Goal: Information Seeking & Learning: Understand process/instructions

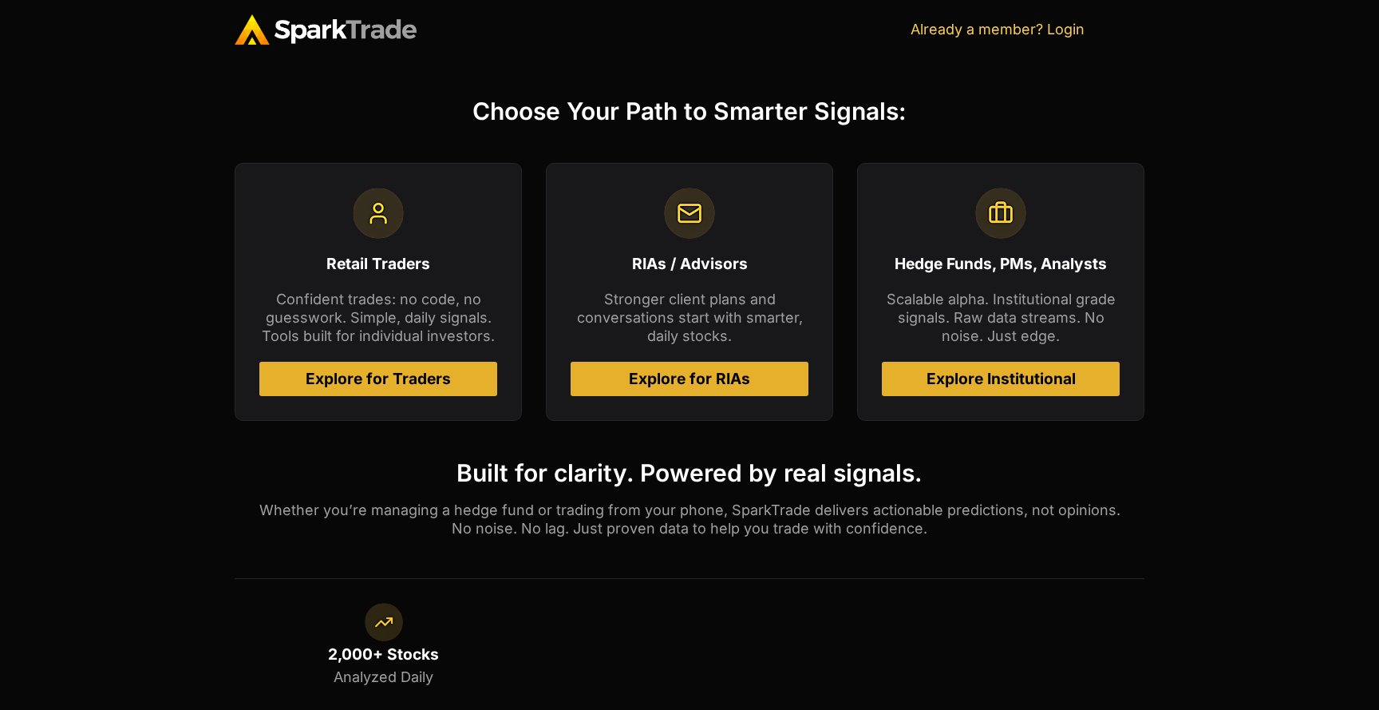
scroll to position [640, 0]
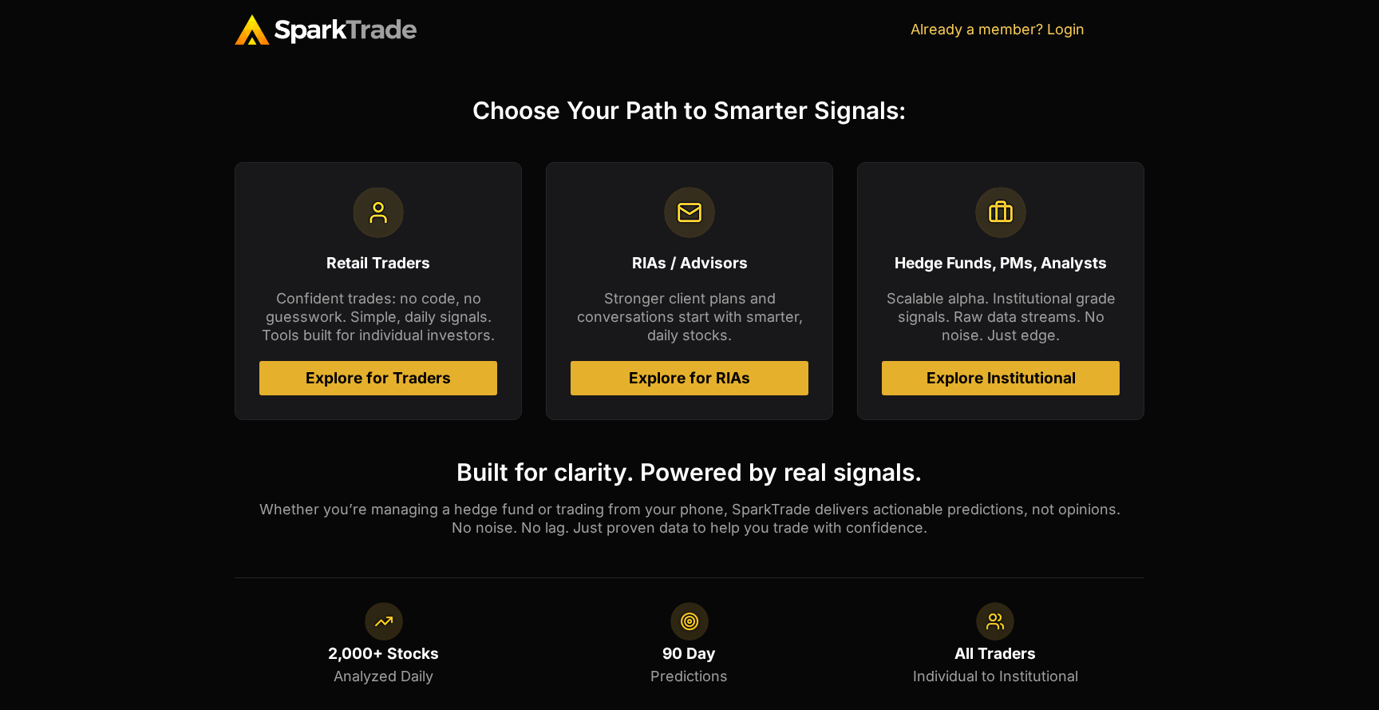
click at [455, 385] on span "Explore for Traders" at bounding box center [379, 377] width 200 height 15
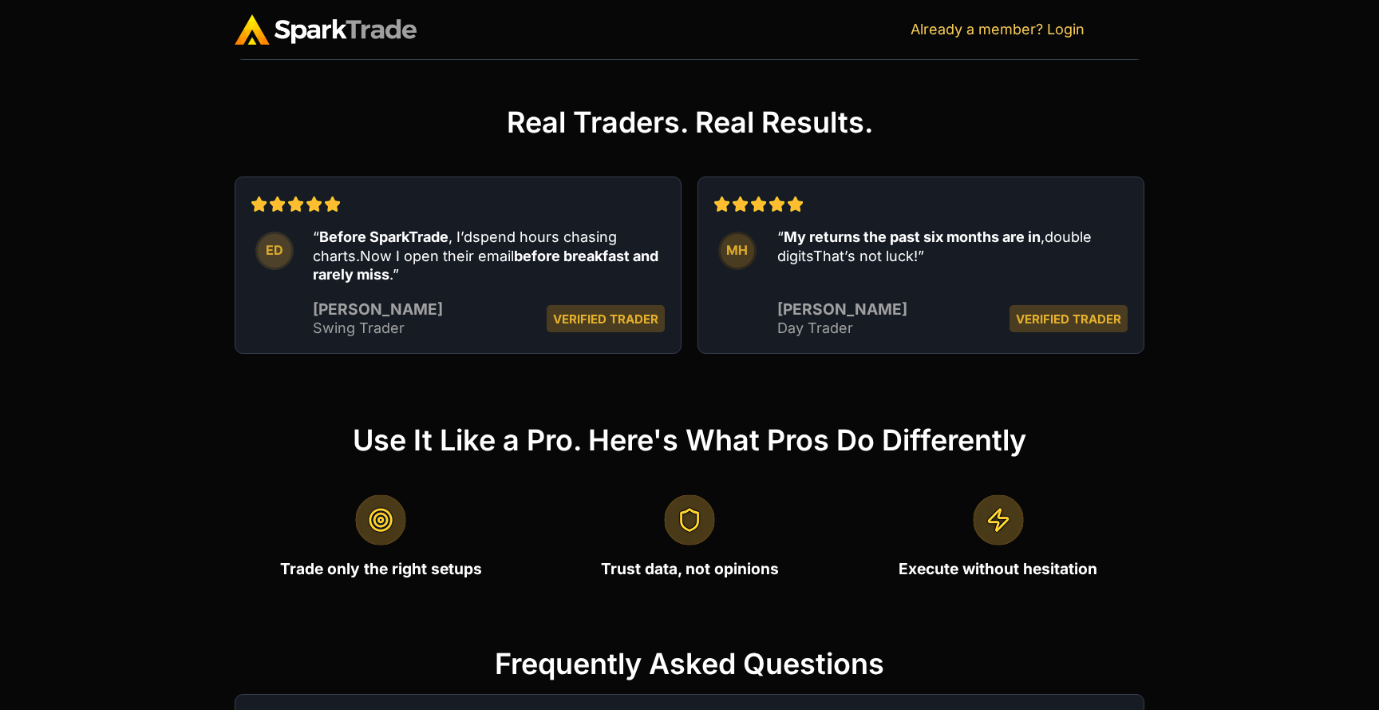
scroll to position [1952, 0]
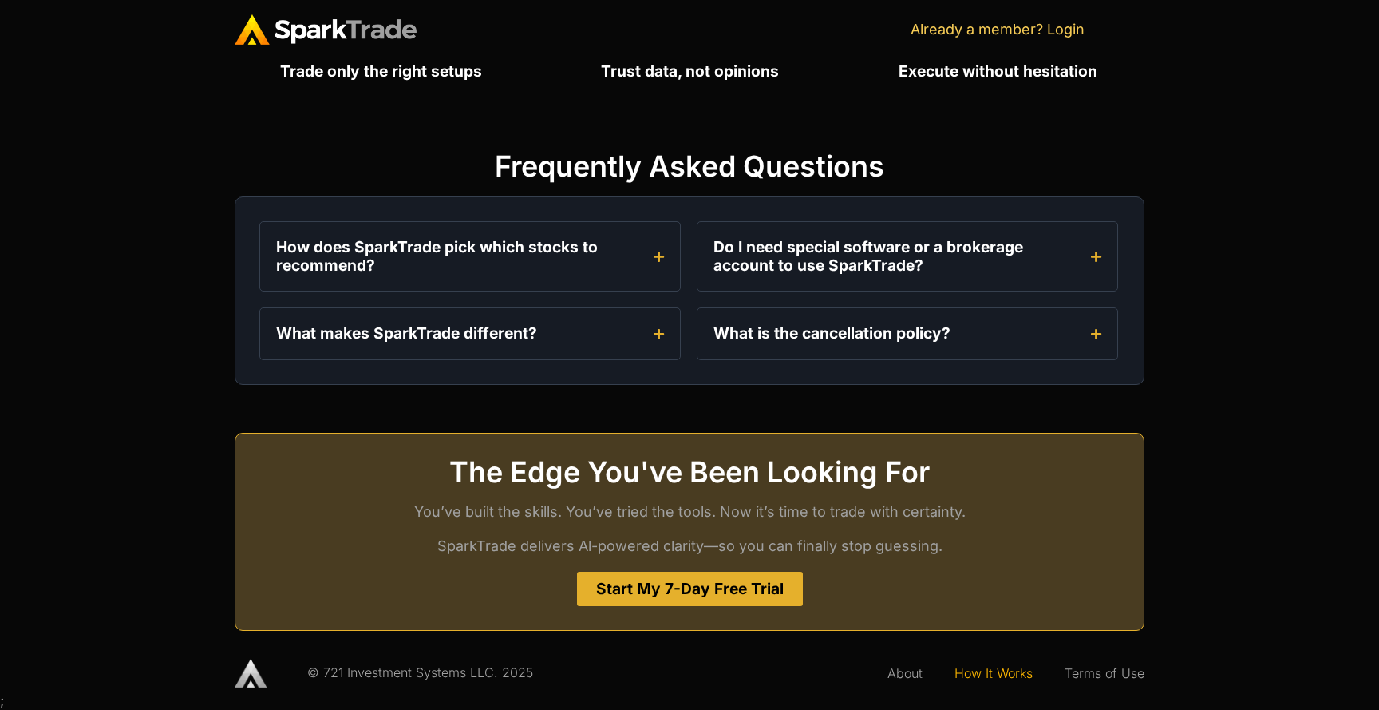
click at [990, 663] on link "How It Works" at bounding box center [994, 673] width 110 height 37
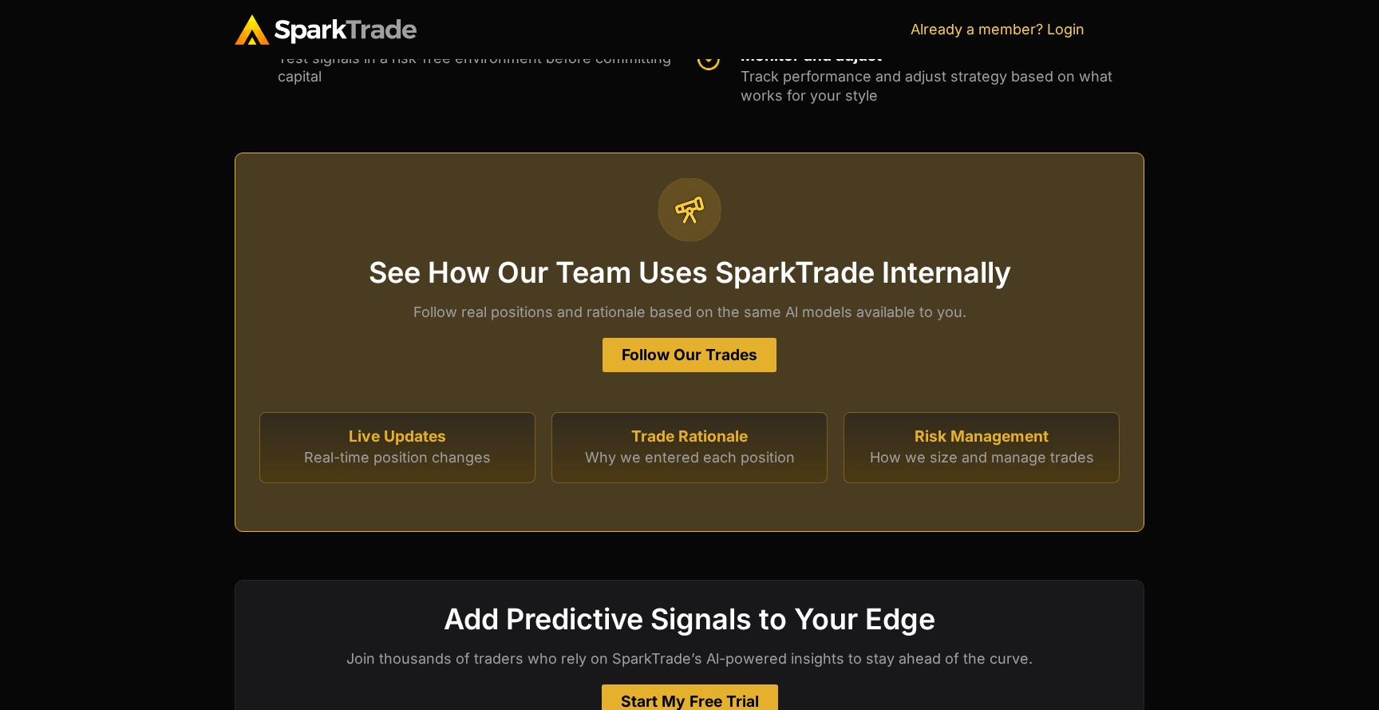
scroll to position [4358, 0]
